Goal: Information Seeking & Learning: Learn about a topic

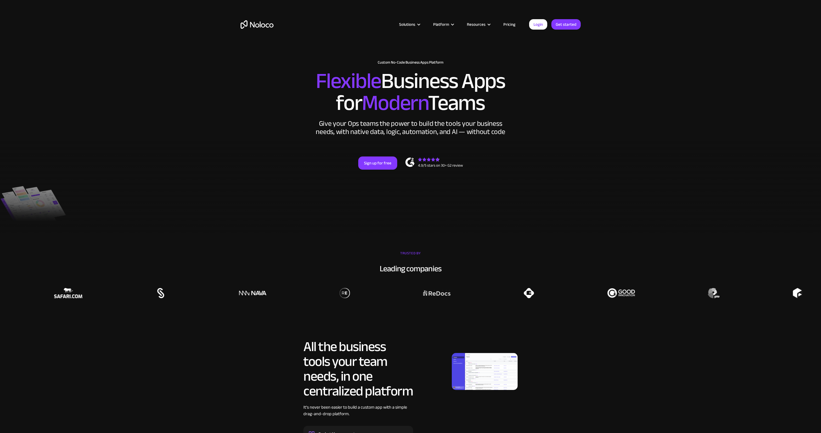
click at [386, 136] on div "Give your Ops teams the power to build the tools your business needs, with nati…" at bounding box center [411, 128] width 192 height 16
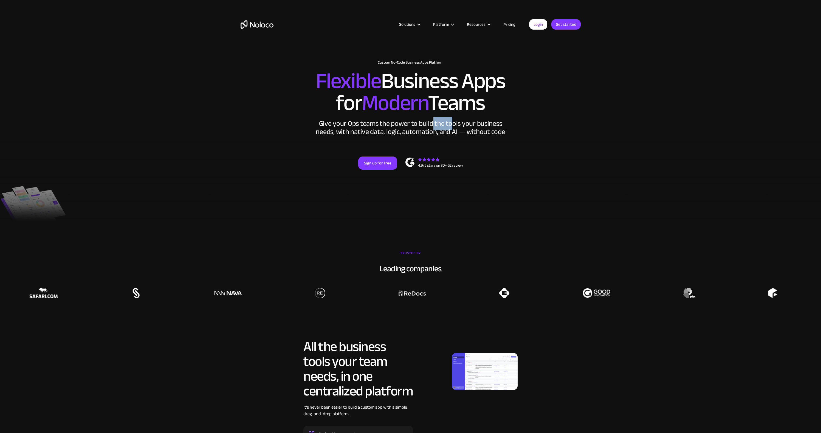
drag, startPoint x: 451, startPoint y: 124, endPoint x: 481, endPoint y: 128, distance: 30.3
click at [452, 124] on div "Give your Ops teams the power to build the tools your business needs, with nati…" at bounding box center [411, 128] width 192 height 16
click at [487, 129] on div "Give your Ops teams the power to build the tools your business needs, with nati…" at bounding box center [411, 128] width 192 height 16
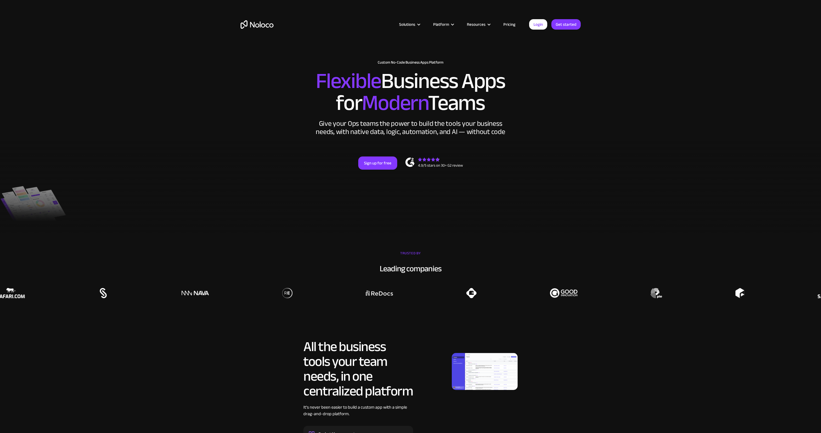
click at [391, 134] on div "Give your Ops teams the power to build the tools your business needs, with nati…" at bounding box center [411, 128] width 192 height 16
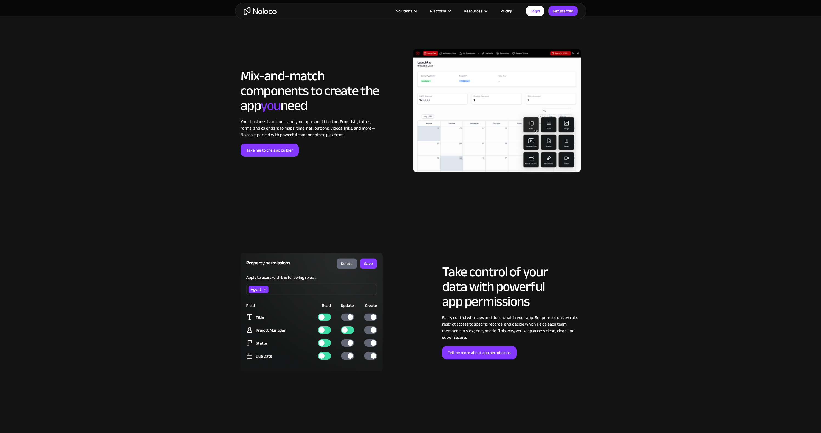
scroll to position [768, 0]
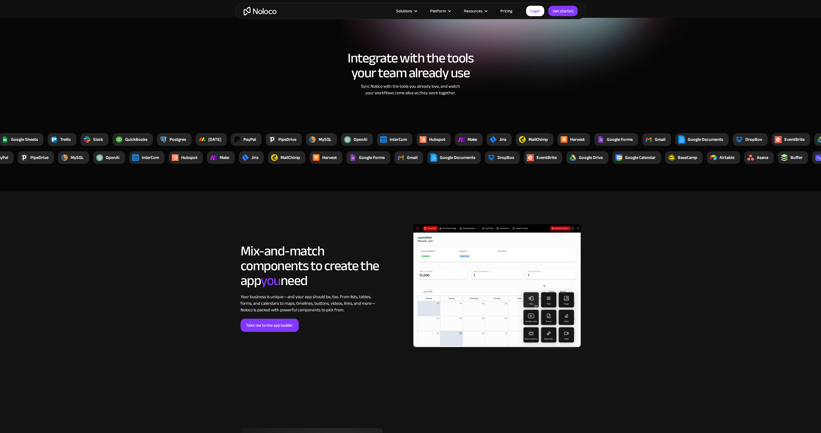
click at [515, 273] on img at bounding box center [496, 287] width 167 height 127
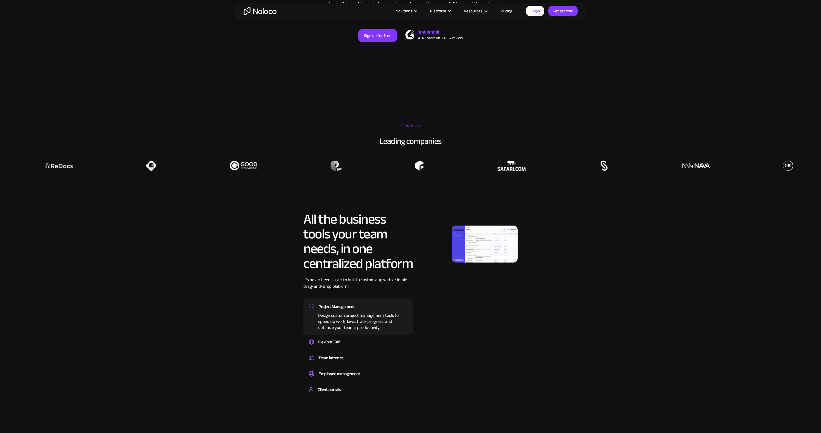
scroll to position [120, 0]
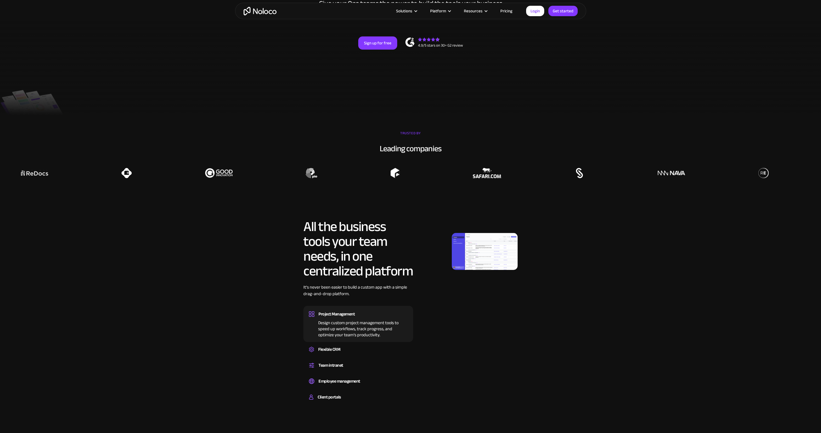
click at [501, 9] on link "Pricing" at bounding box center [506, 10] width 26 height 7
